Goal: Information Seeking & Learning: Find specific page/section

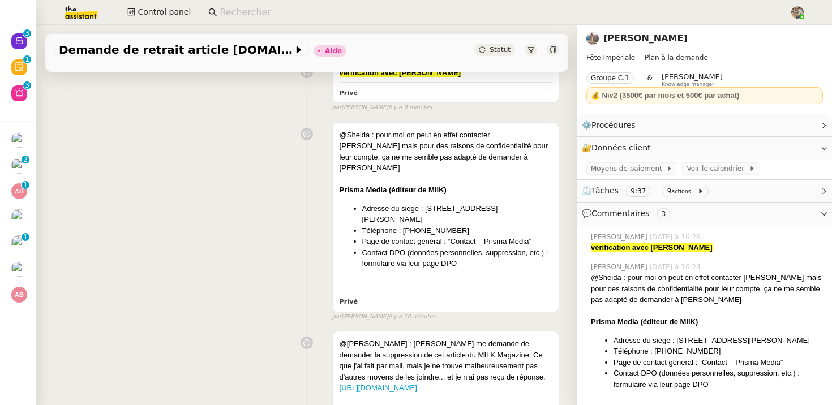
scroll to position [298, 0]
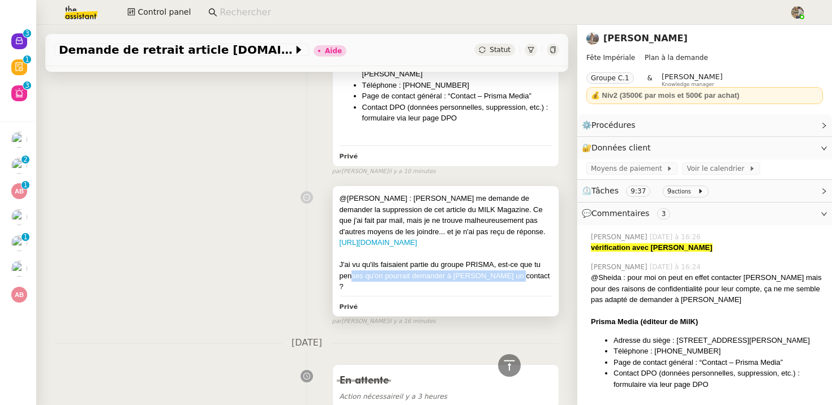
drag, startPoint x: 350, startPoint y: 273, endPoint x: 516, endPoint y: 274, distance: 165.3
click at [515, 273] on div "J'ai vu qu'ils faisaient partie du groupe PRISMA, est-ce que tu penses qu'on po…" at bounding box center [446, 275] width 212 height 33
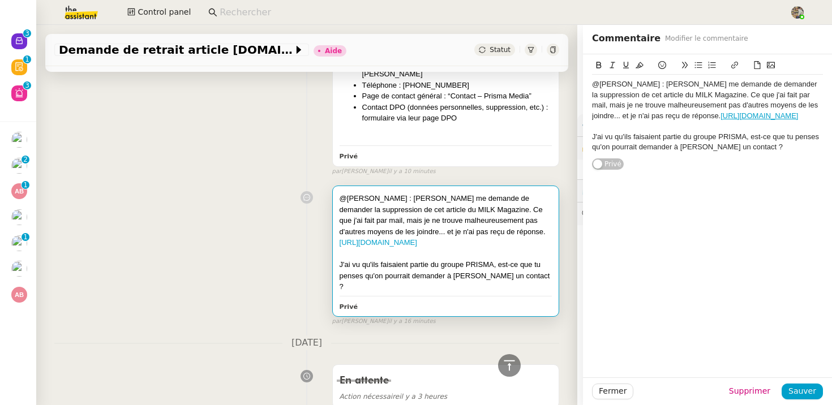
click at [219, 226] on div "@Fred : Laura me demande de demander la suppression de cet article du MILK Maga…" at bounding box center [306, 253] width 505 height 145
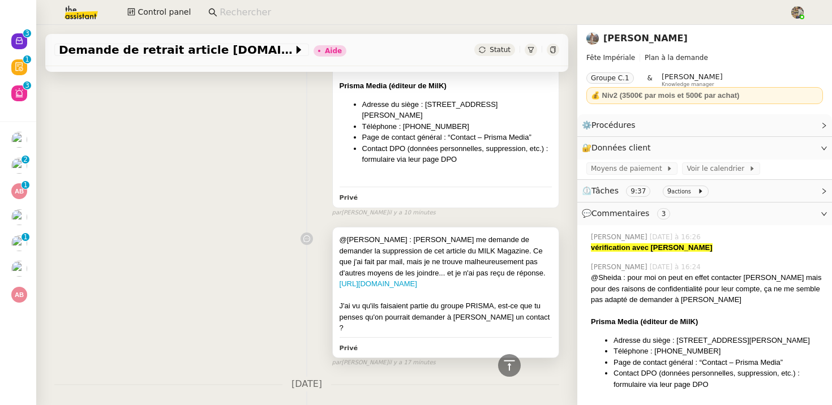
scroll to position [258, 0]
click at [649, 37] on link "Laura Gauthier" at bounding box center [645, 38] width 84 height 11
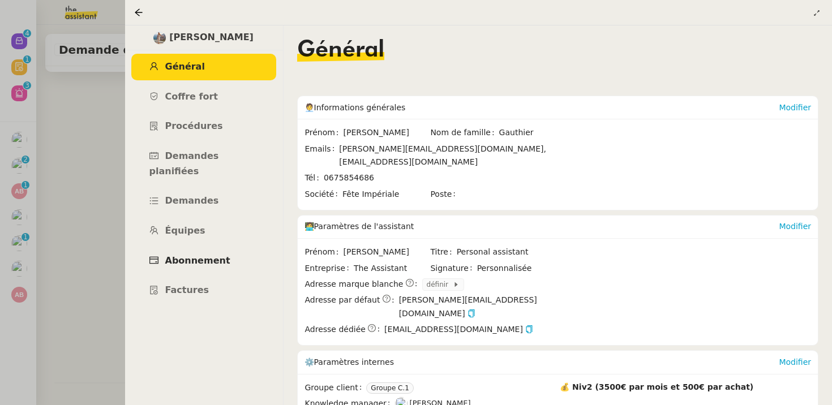
click at [195, 252] on link "Abonnement" at bounding box center [203, 261] width 145 height 27
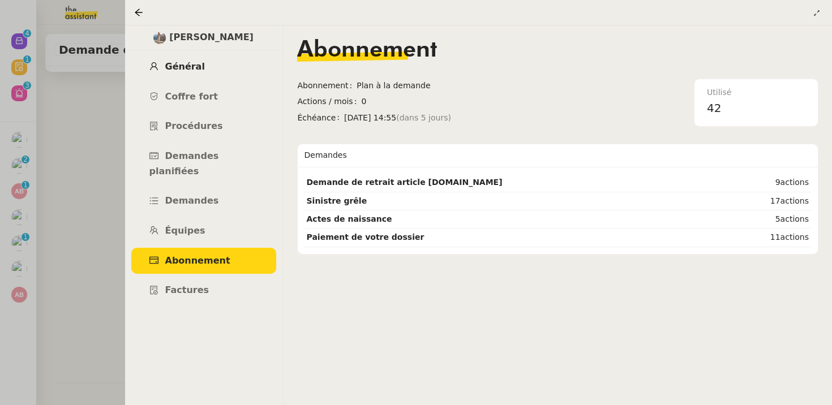
click at [169, 66] on span "Général" at bounding box center [185, 66] width 40 height 11
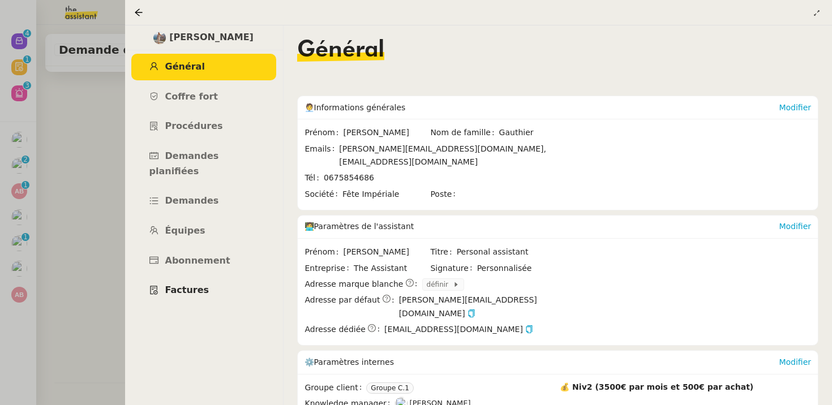
click at [177, 285] on span "Factures" at bounding box center [187, 290] width 44 height 11
click at [208, 252] on link "Abonnement" at bounding box center [203, 261] width 145 height 27
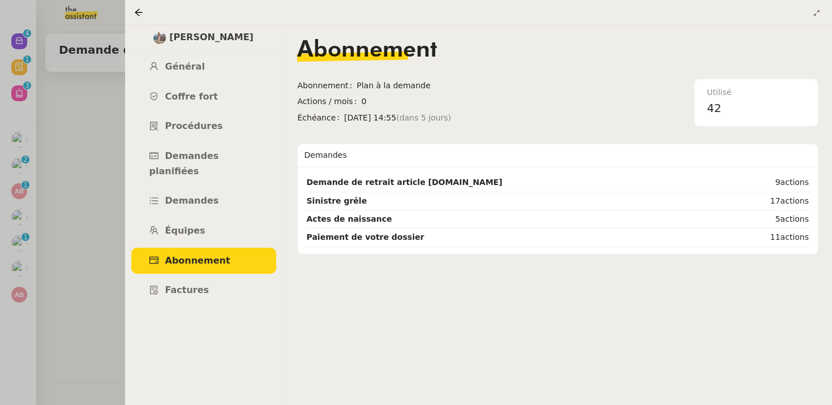
click at [82, 238] on div at bounding box center [416, 202] width 832 height 405
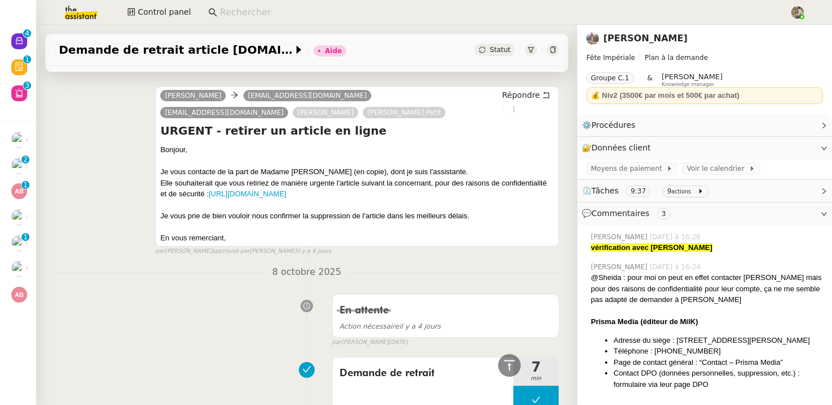
scroll to position [1180, 0]
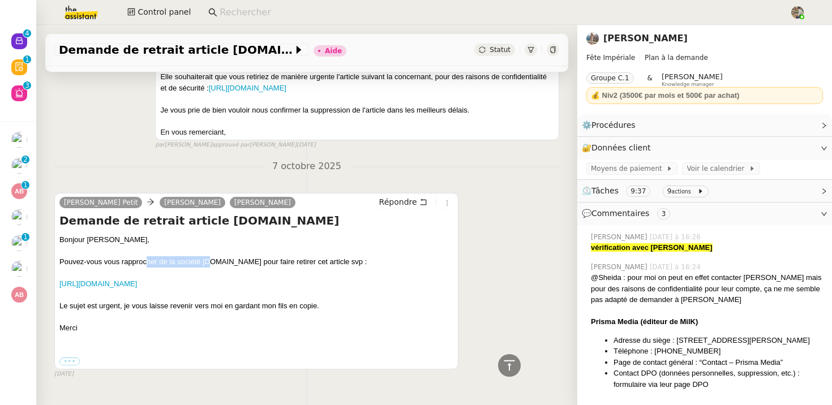
drag, startPoint x: 145, startPoint y: 234, endPoint x: 213, endPoint y: 234, distance: 67.9
click at [212, 256] on div "Pouvez-vous vous rapprocher de la société MILK.com pour faire retirer cet artic…" at bounding box center [256, 261] width 394 height 11
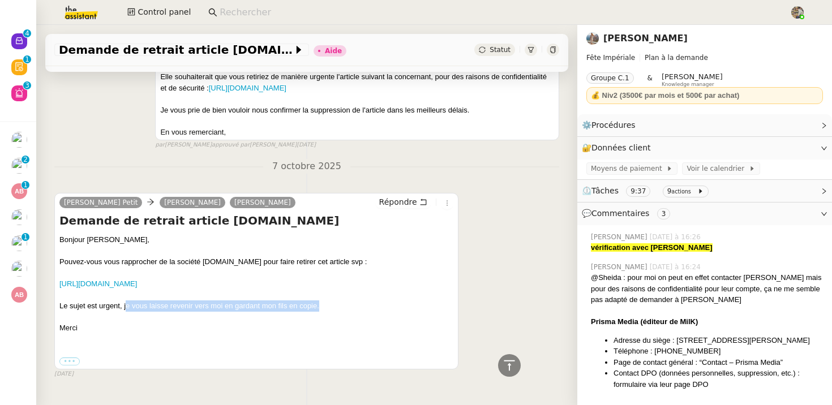
drag, startPoint x: 125, startPoint y: 279, endPoint x: 324, endPoint y: 278, distance: 198.7
click at [325, 279] on div "https://www.milkmagazine.net/article/paris-appartement-anti-conformiste-laura-g…" at bounding box center [256, 295] width 394 height 33
click at [137, 280] on link "https://www.milkmagazine.net/article/paris-appartement-anti-conformiste-laura-g…" at bounding box center [98, 284] width 78 height 8
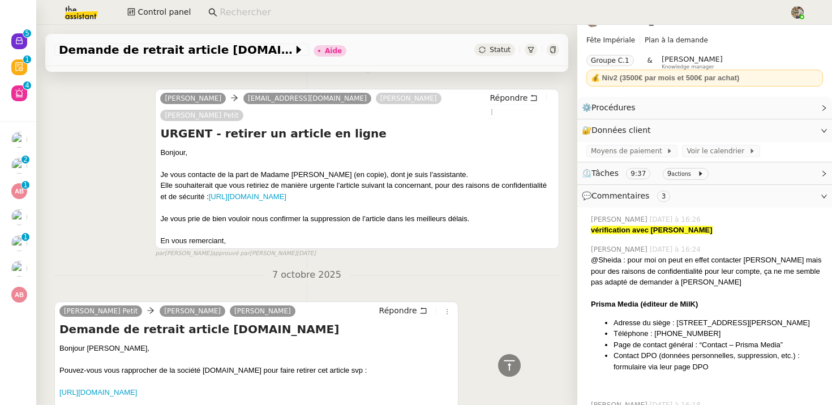
scroll to position [1167, 0]
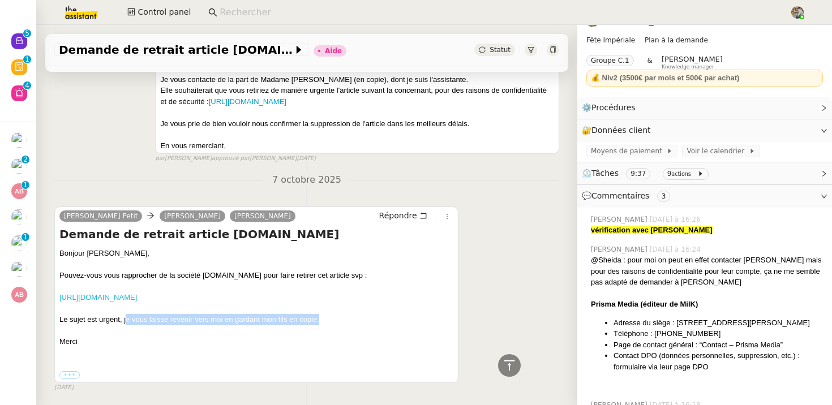
click at [137, 293] on link "https://www.milkmagazine.net/article/paris-appartement-anti-conformiste-laura-g…" at bounding box center [98, 297] width 78 height 8
